Goal: Task Accomplishment & Management: Manage account settings

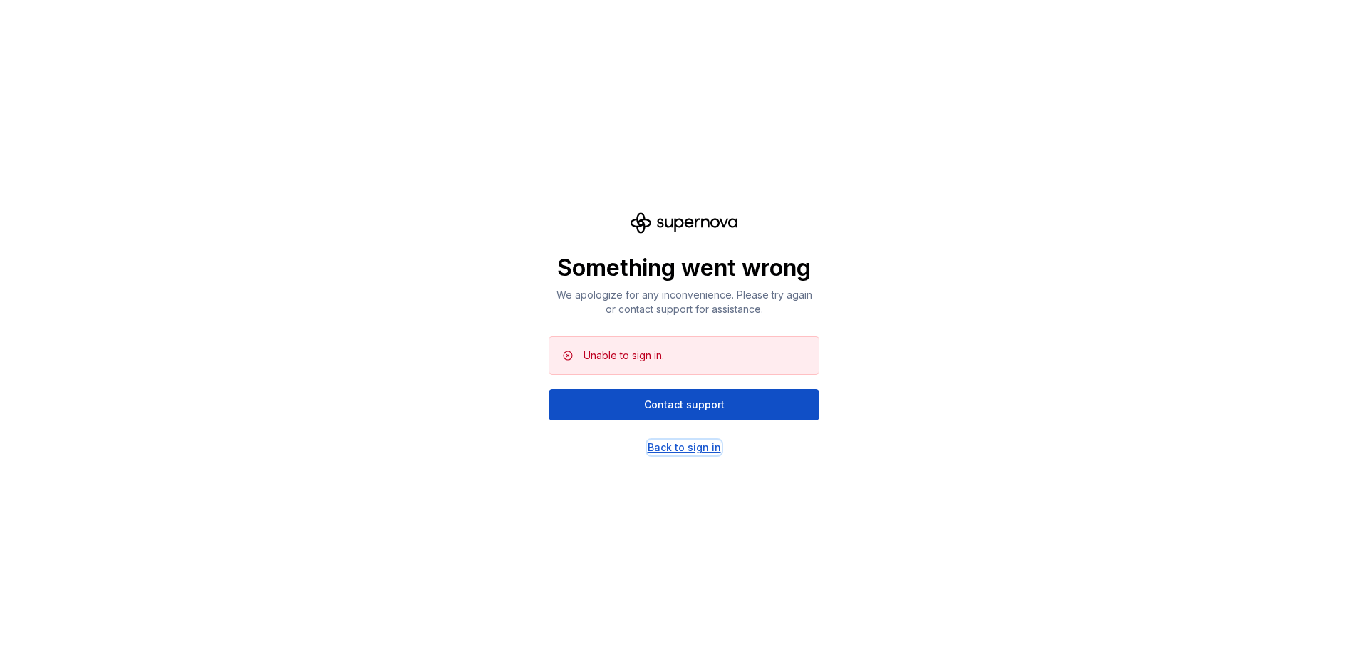
click at [678, 450] on div "Back to sign in" at bounding box center [684, 447] width 73 height 14
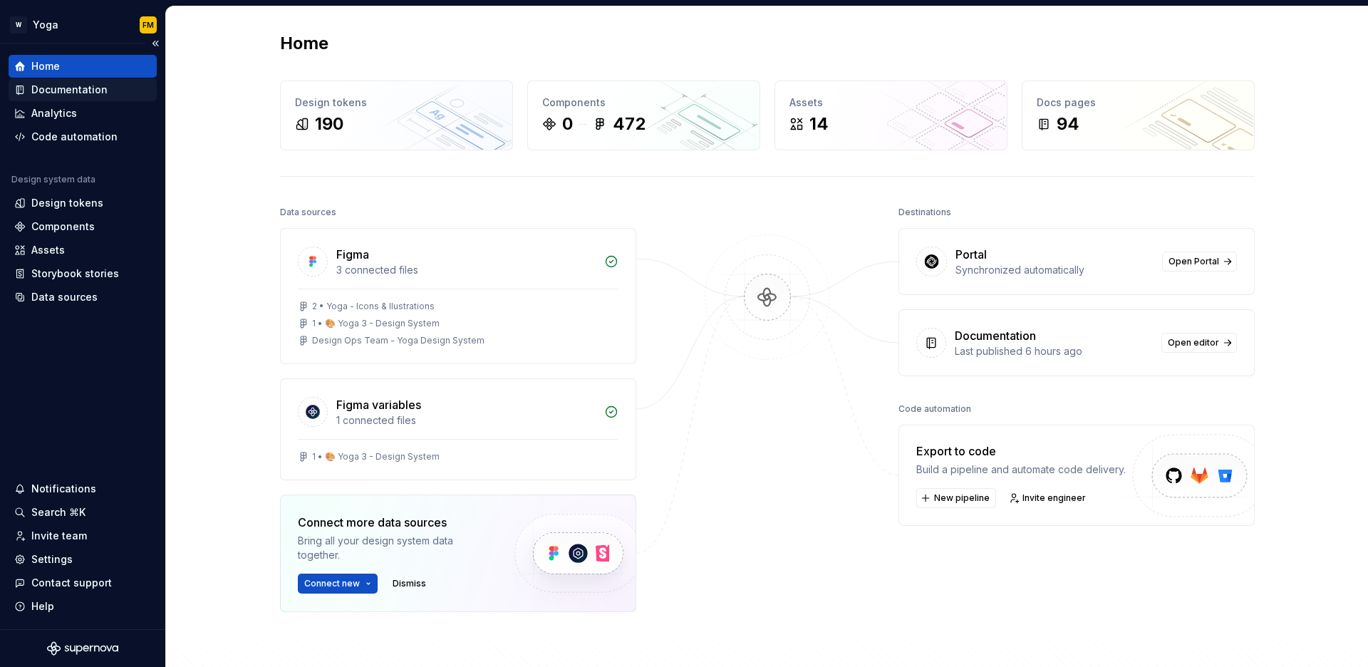
click at [81, 87] on div "Documentation" at bounding box center [69, 90] width 76 height 14
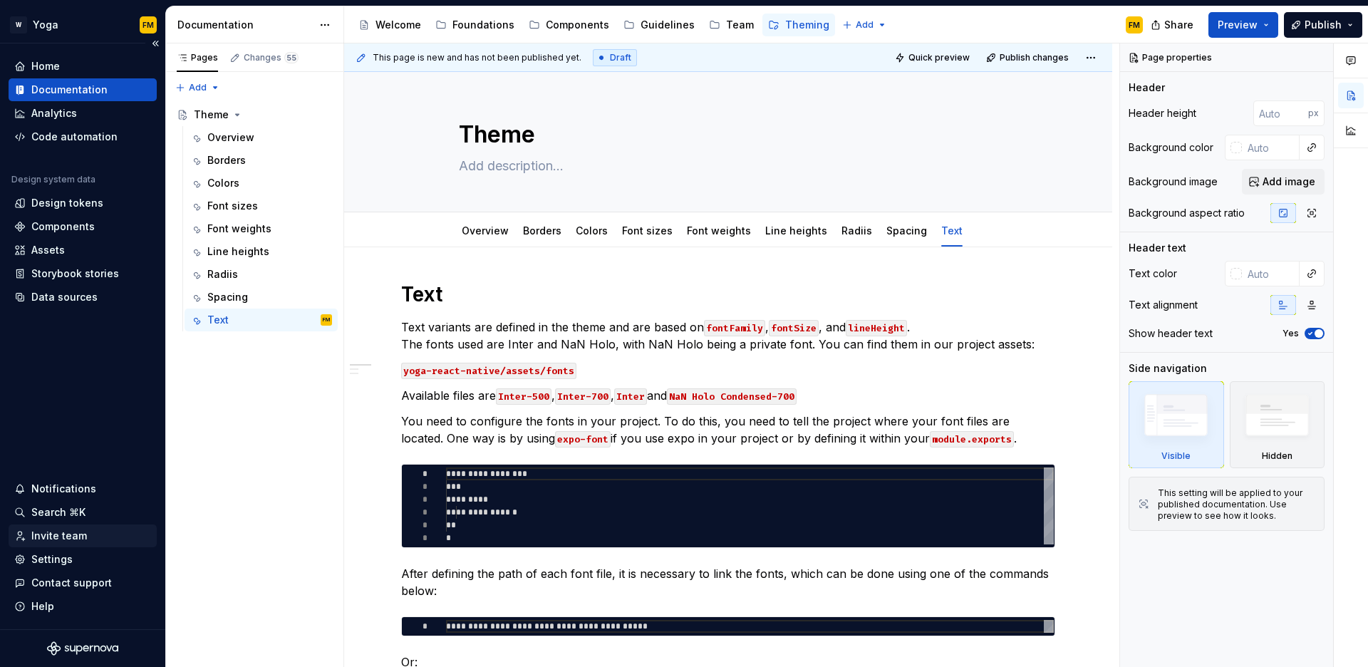
type textarea "*"
click at [83, 555] on div "Settings" at bounding box center [82, 559] width 137 height 14
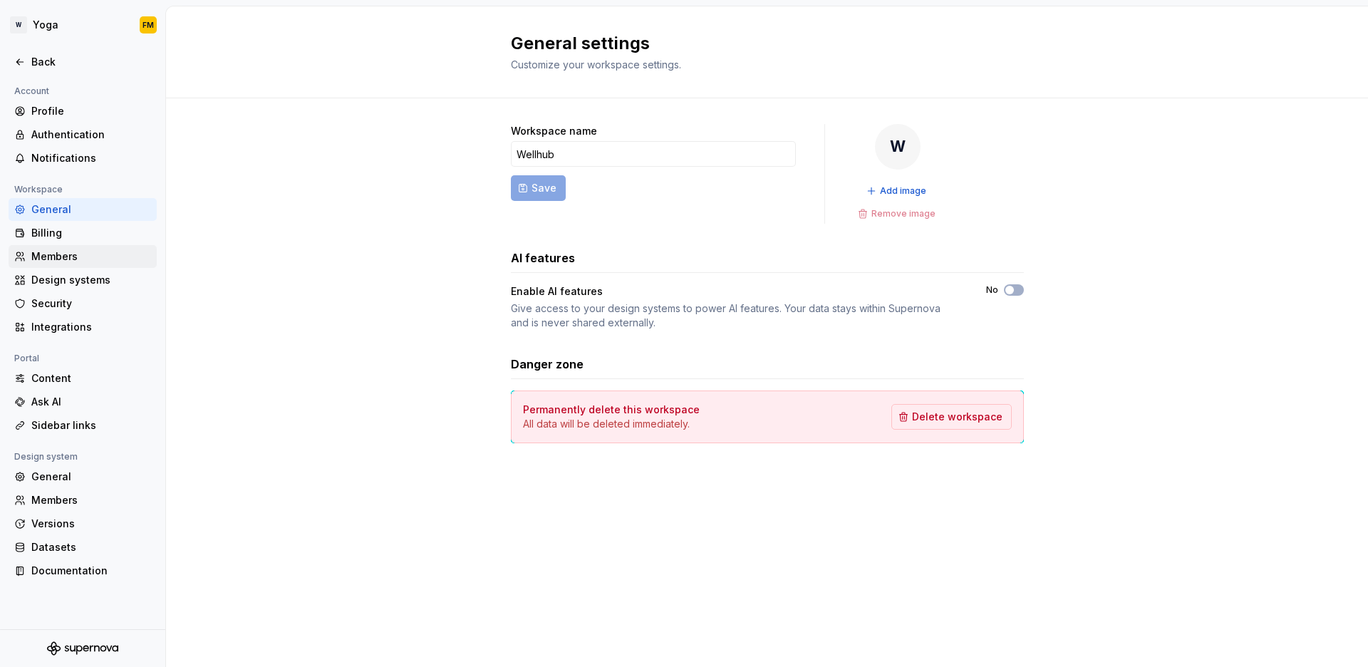
click at [64, 260] on div "Members" at bounding box center [91, 256] width 120 height 14
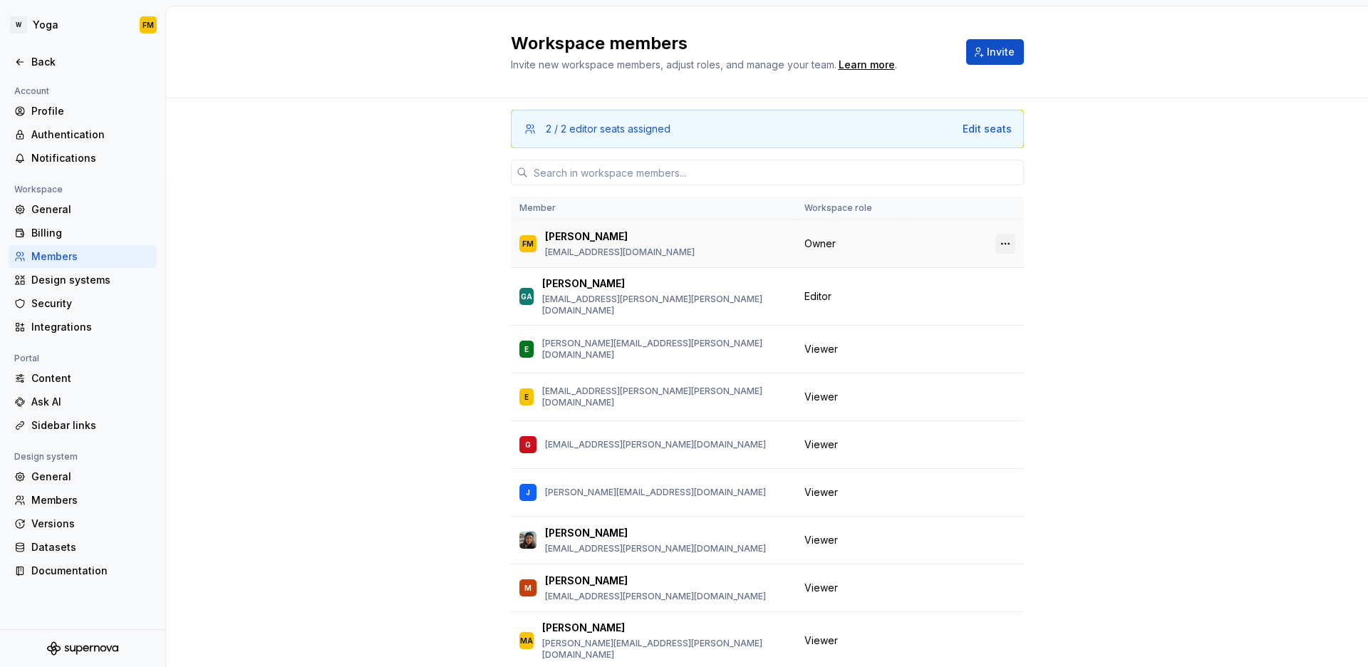
click at [996, 241] on button "button" at bounding box center [1006, 244] width 20 height 20
click at [956, 267] on div "Transfer ownership" at bounding box center [915, 271] width 150 height 14
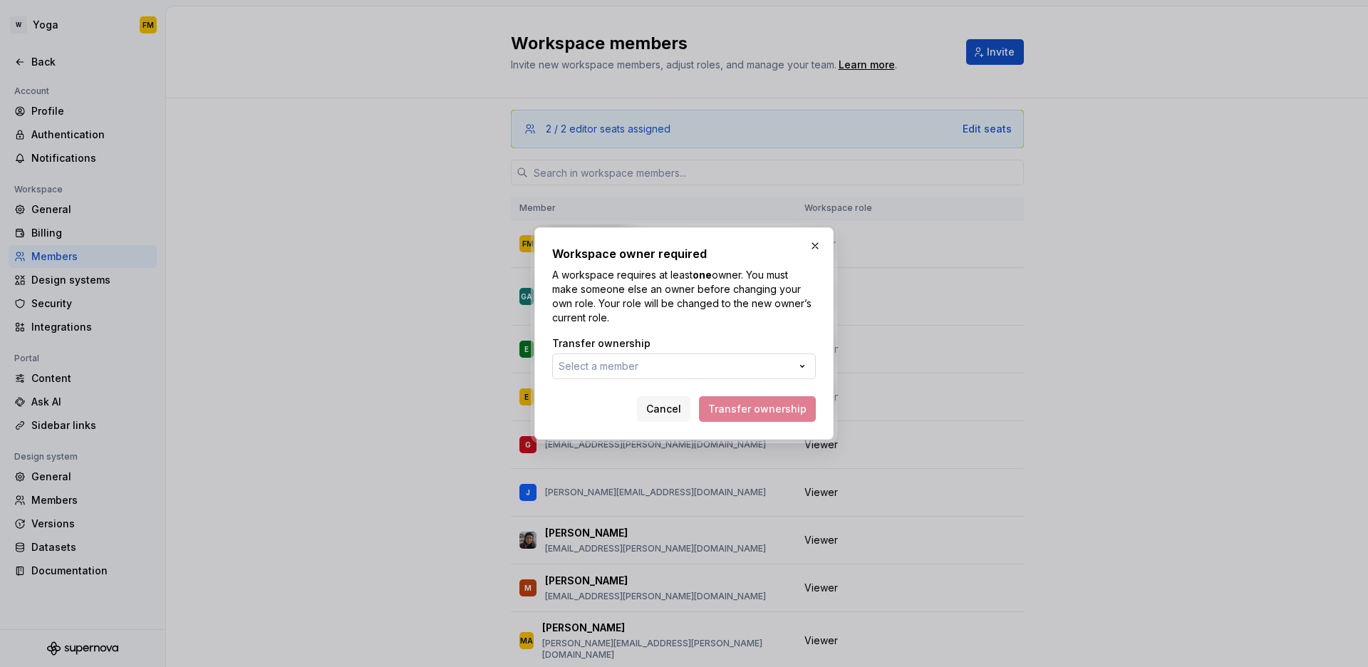
click at [622, 362] on span "Select a member" at bounding box center [599, 366] width 80 height 12
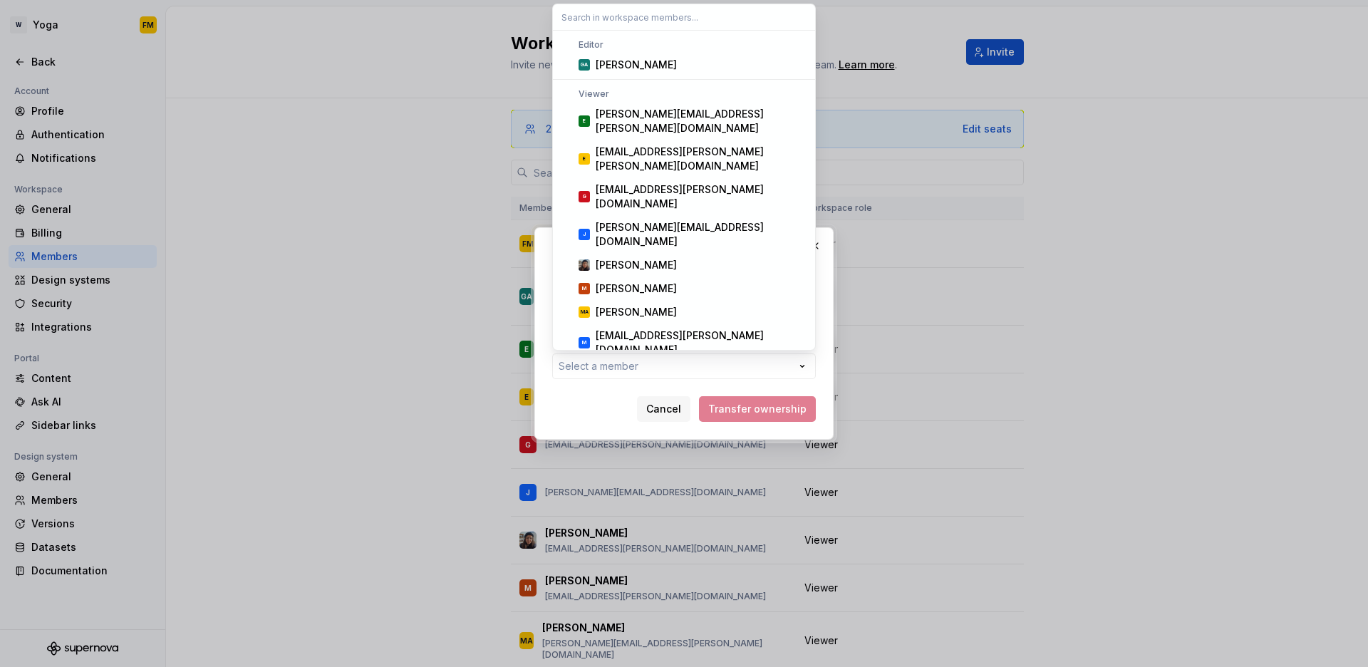
click at [639, 366] on div "[PERSON_NAME]" at bounding box center [701, 373] width 211 height 14
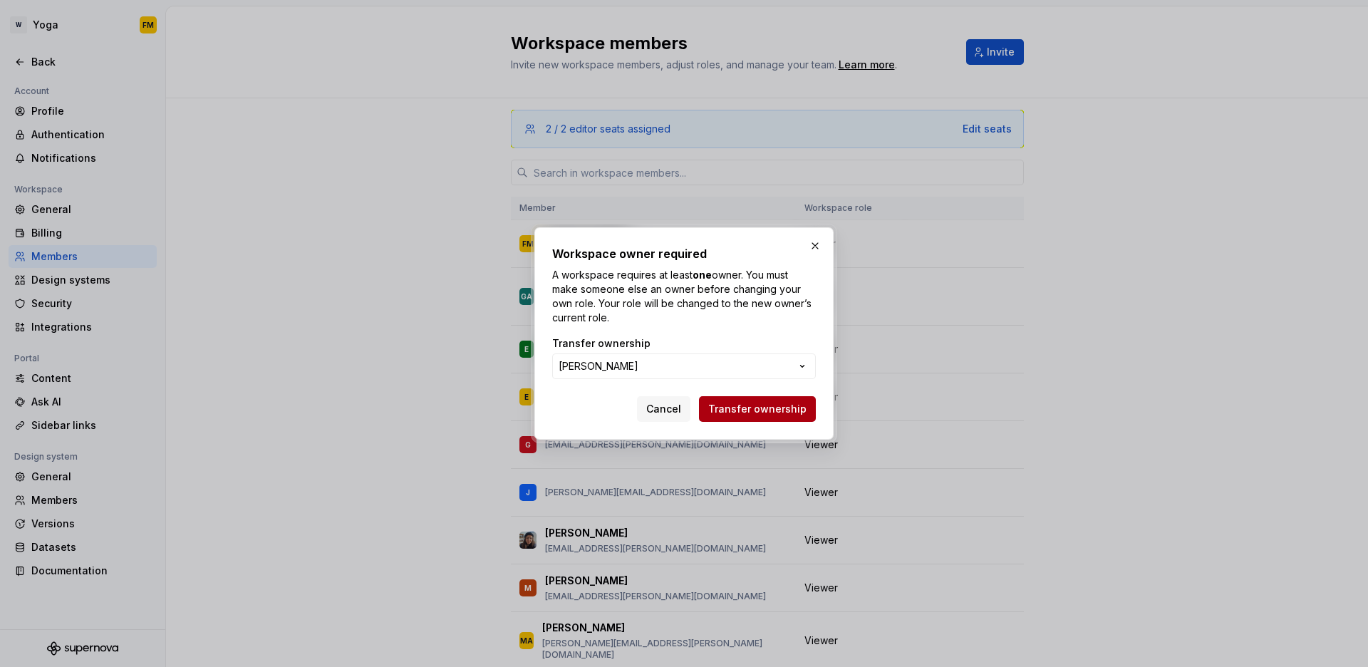
click at [727, 407] on span "Transfer ownership" at bounding box center [757, 409] width 98 height 14
